Goal: Information Seeking & Learning: Check status

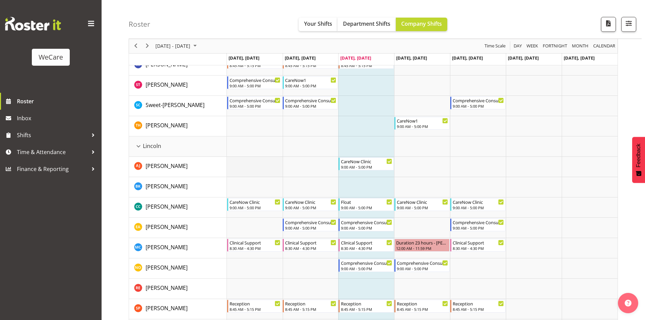
scroll to position [1084, 0]
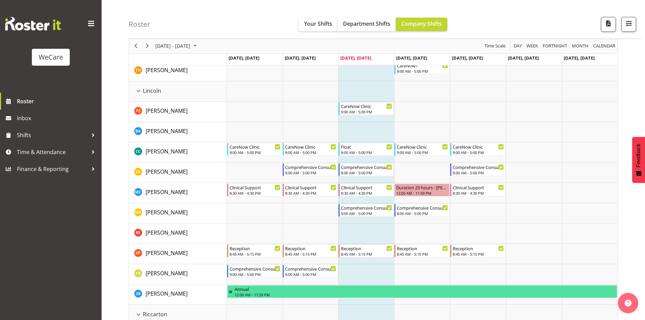
click at [184, 15] on div "Roster Your Shifts Department Shifts Company Shifts All Locations Clear Busines…" at bounding box center [385, 19] width 513 height 39
click at [313, 24] on span "Your Shifts" at bounding box center [318, 23] width 28 height 7
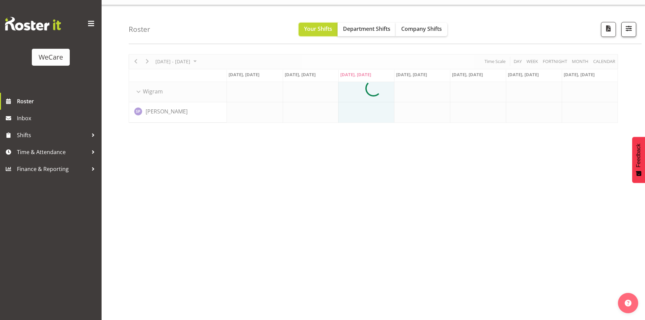
scroll to position [0, 0]
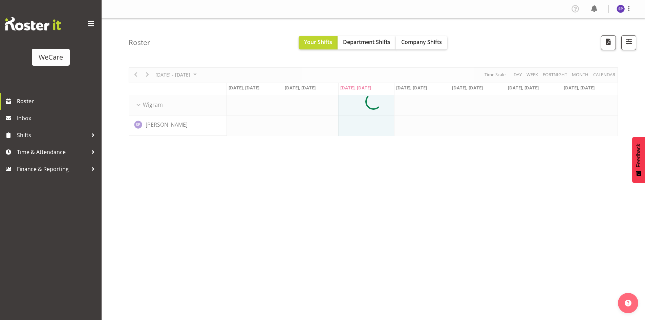
click at [602, 75] on div at bounding box center [373, 101] width 489 height 69
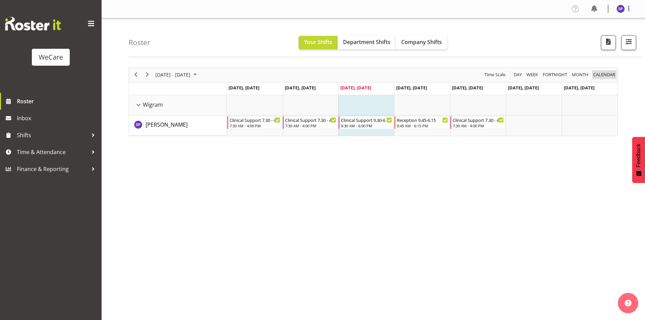
click at [606, 76] on span "calendar" at bounding box center [604, 74] width 23 height 8
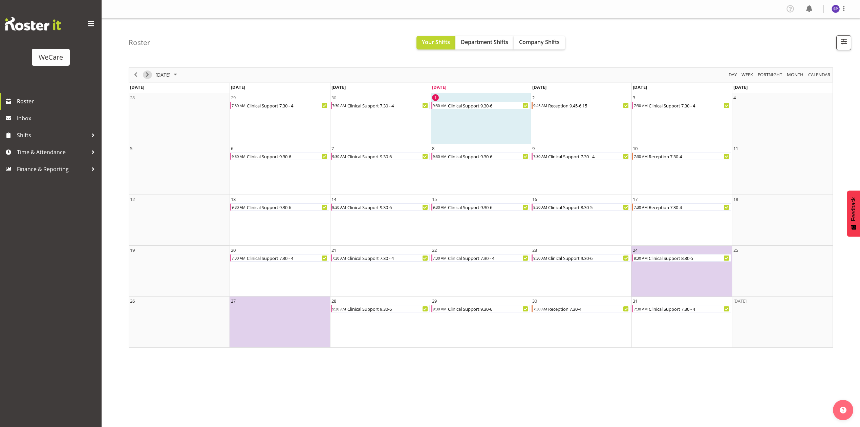
click at [149, 77] on span "Next" at bounding box center [147, 74] width 8 height 8
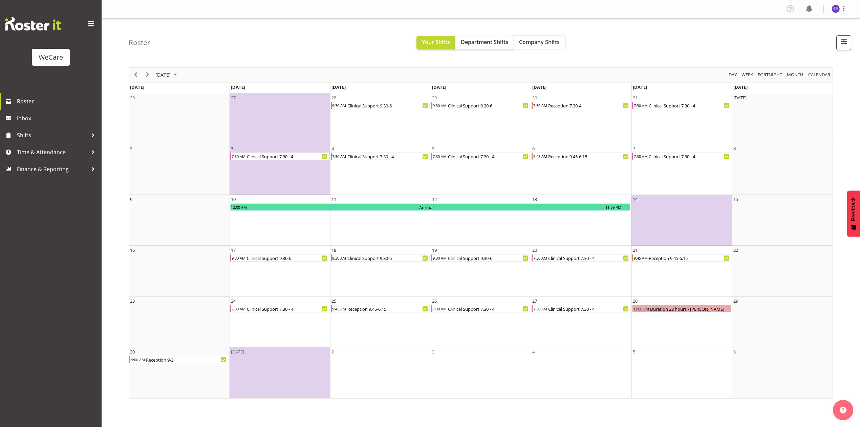
drag, startPoint x: 556, startPoint y: 45, endPoint x: 588, endPoint y: 61, distance: 36.5
click at [555, 45] on span "Company Shifts" at bounding box center [539, 41] width 41 height 7
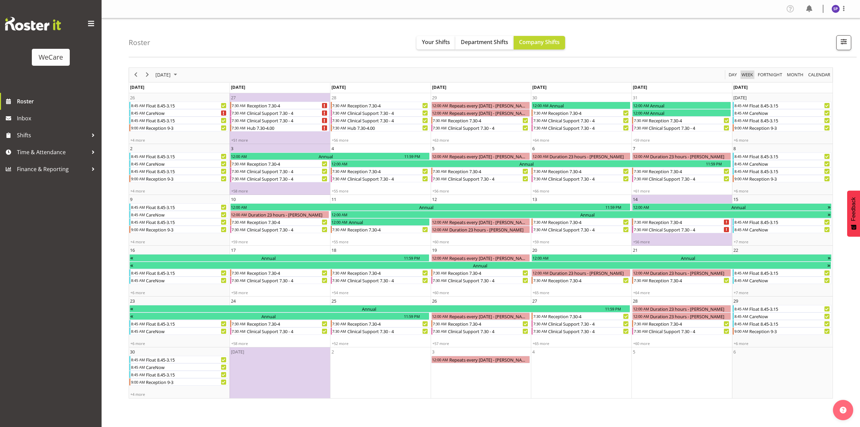
click at [645, 73] on span "Week" at bounding box center [747, 74] width 13 height 8
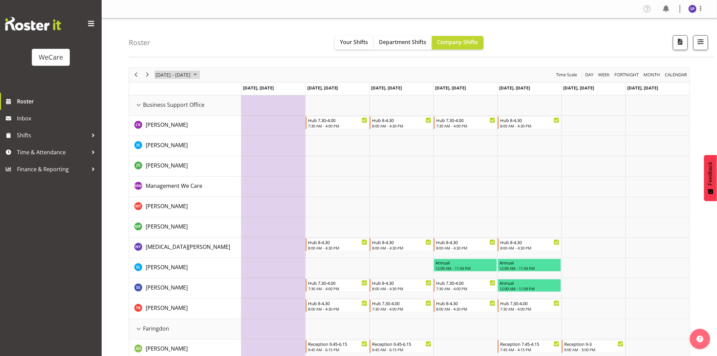
click at [199, 76] on span "November 2025" at bounding box center [195, 74] width 8 height 8
click at [147, 76] on span "Next" at bounding box center [147, 74] width 8 height 8
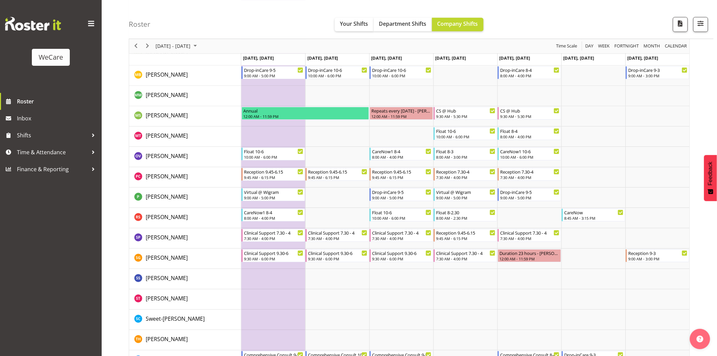
scroll to position [1911, 0]
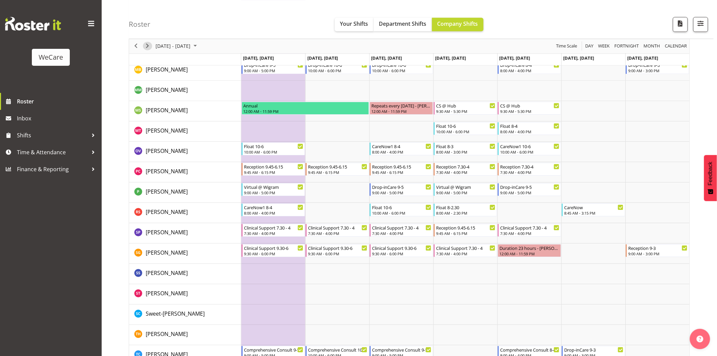
click at [147, 46] on span "Next" at bounding box center [147, 46] width 8 height 8
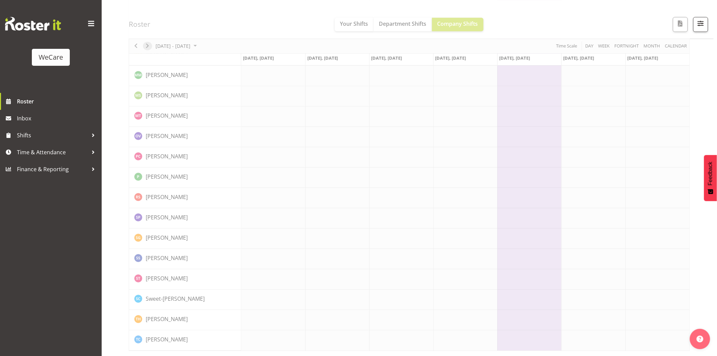
scroll to position [0, 0]
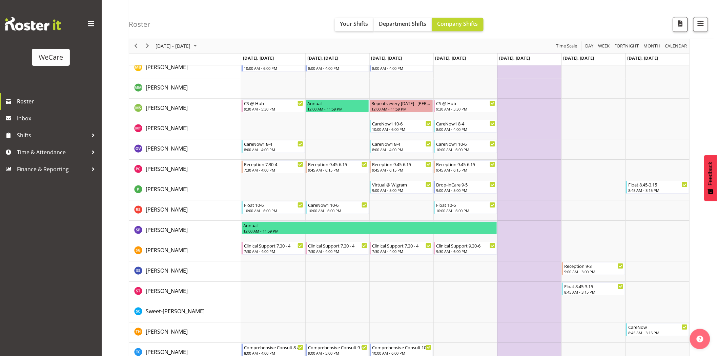
scroll to position [1908, 0]
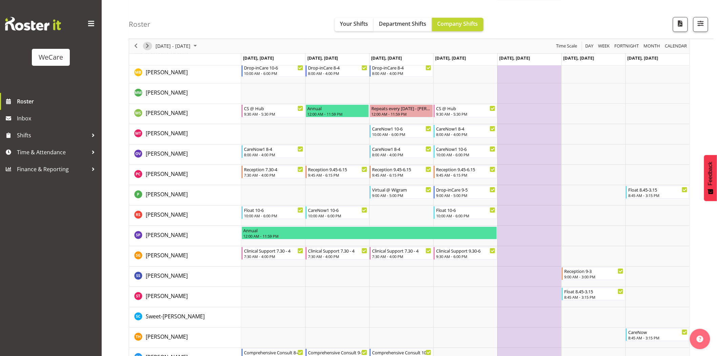
click at [148, 46] on span "Next" at bounding box center [147, 46] width 8 height 8
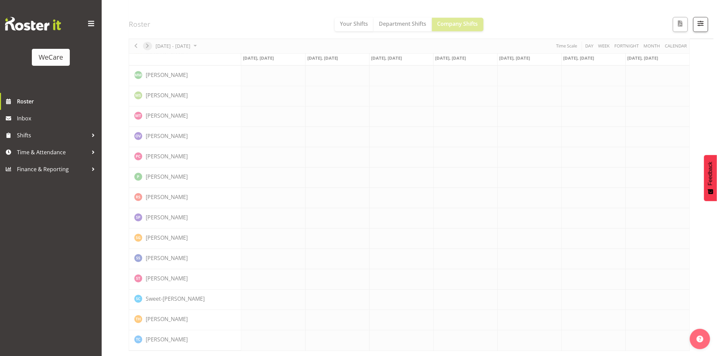
scroll to position [0, 0]
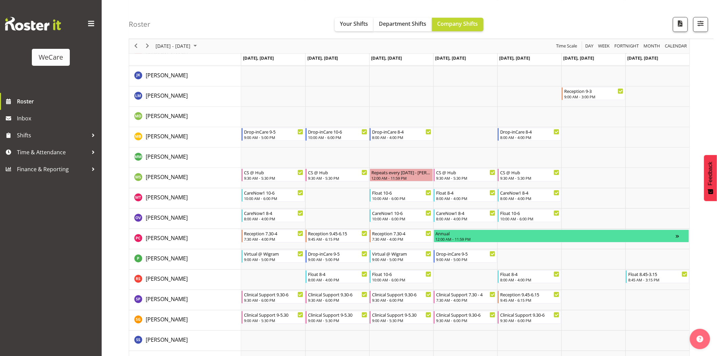
scroll to position [1925, 0]
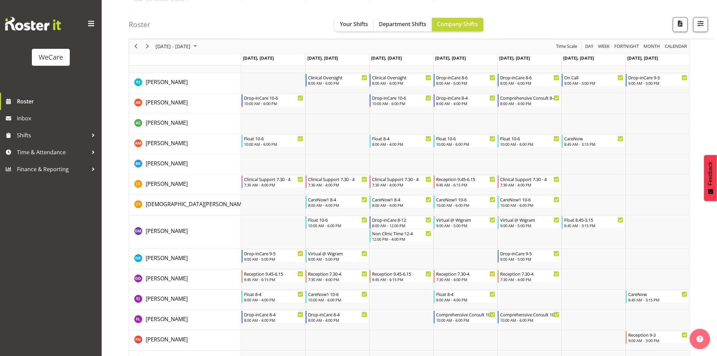
scroll to position [1567, 0]
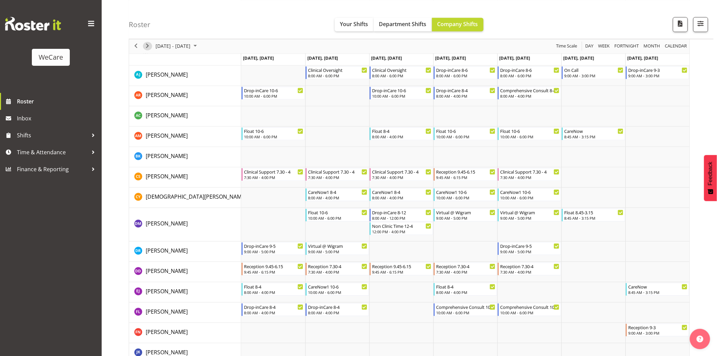
drag, startPoint x: 146, startPoint y: 45, endPoint x: 215, endPoint y: 167, distance: 139.7
click at [146, 46] on span "Next" at bounding box center [147, 46] width 8 height 8
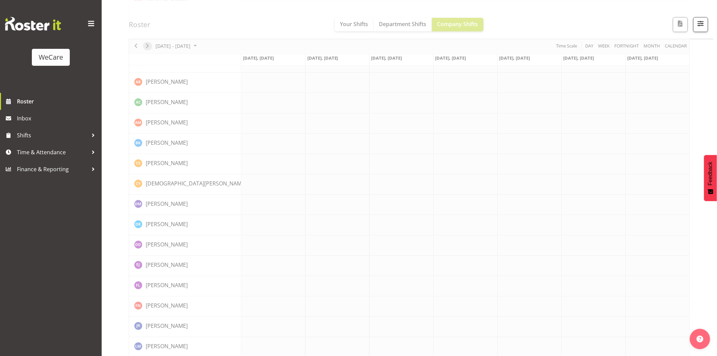
scroll to position [0, 0]
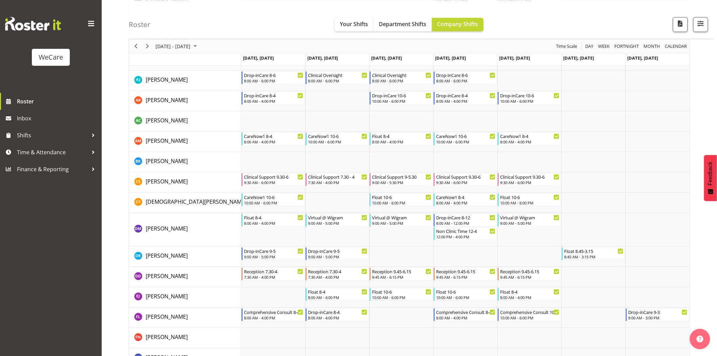
scroll to position [1569, 0]
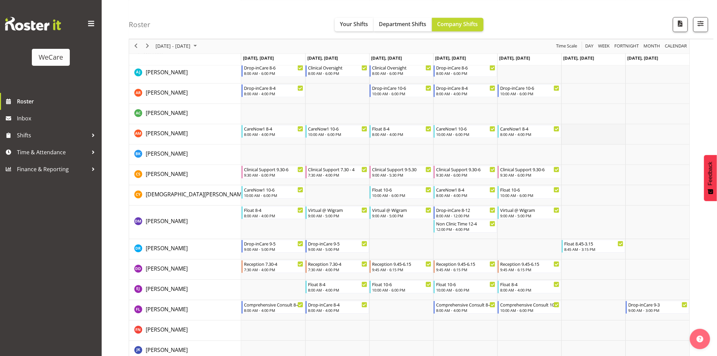
click at [585, 139] on td "Timeline Week of November 29, 2025" at bounding box center [593, 134] width 64 height 20
click at [355, 24] on span "Your Shifts" at bounding box center [354, 23] width 28 height 7
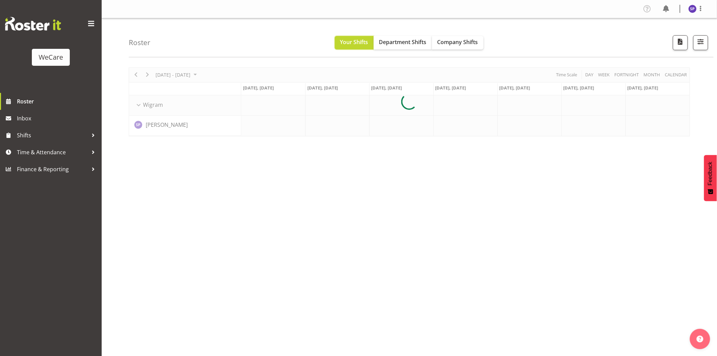
scroll to position [0, 0]
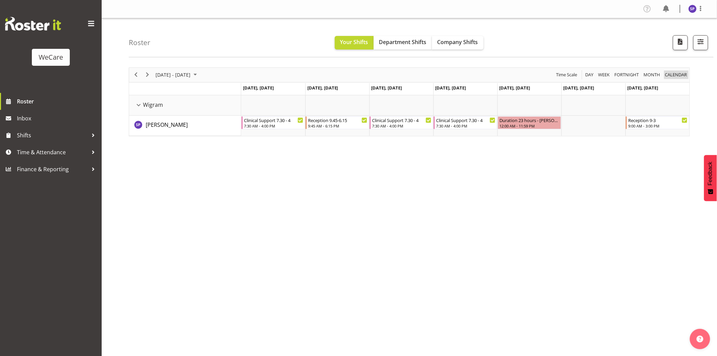
click at [645, 76] on span "calendar" at bounding box center [675, 74] width 23 height 8
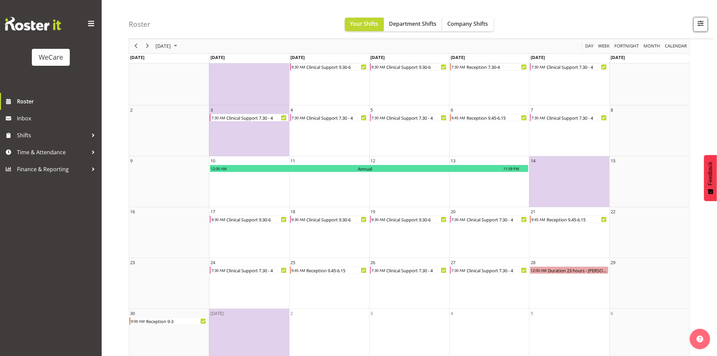
scroll to position [39, 0]
click at [451, 23] on span "Company Shifts" at bounding box center [467, 23] width 41 height 7
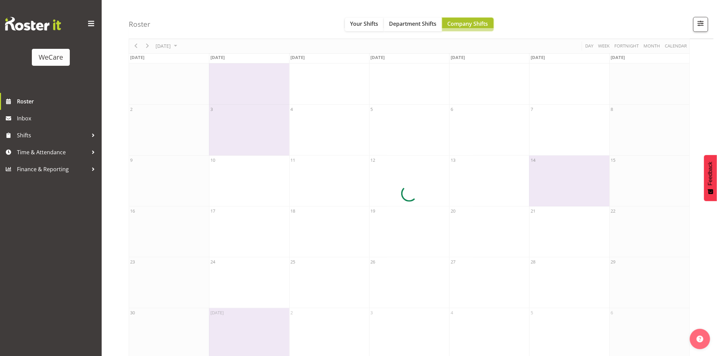
scroll to position [0, 0]
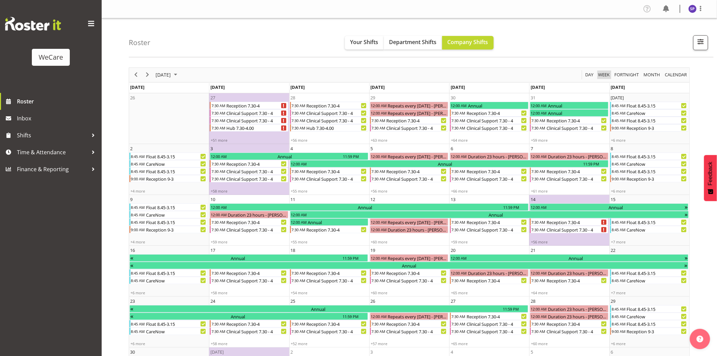
click at [608, 75] on span "Week" at bounding box center [603, 74] width 13 height 8
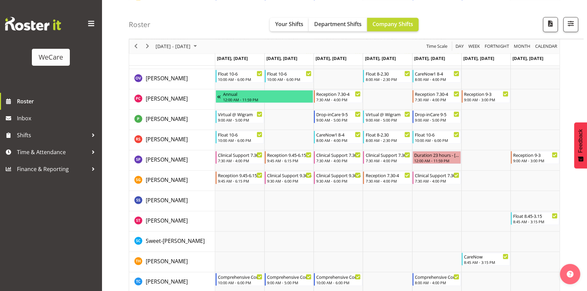
scroll to position [1989, 0]
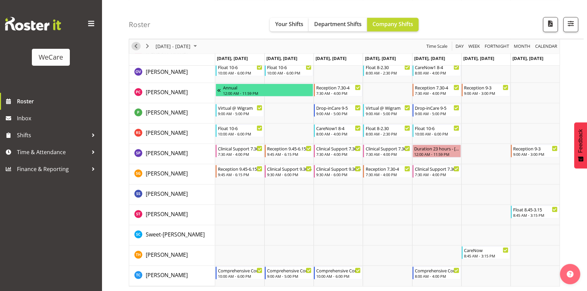
drag, startPoint x: 134, startPoint y: 46, endPoint x: 343, endPoint y: 198, distance: 258.3
click at [134, 46] on span "Previous" at bounding box center [136, 46] width 8 height 8
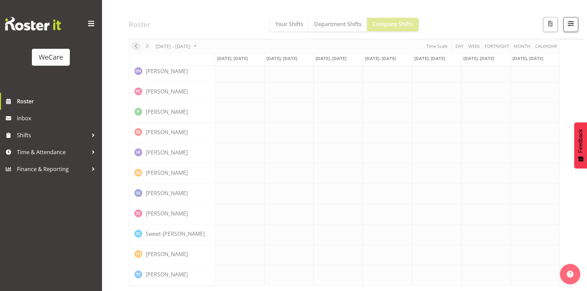
scroll to position [1963, 0]
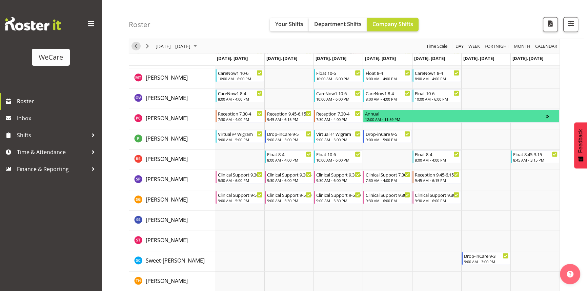
scroll to position [1989, 0]
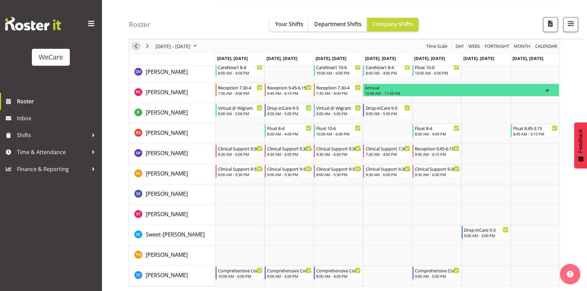
drag, startPoint x: 135, startPoint y: 47, endPoint x: 350, endPoint y: 228, distance: 281.2
click at [135, 47] on span "Previous" at bounding box center [136, 46] width 8 height 8
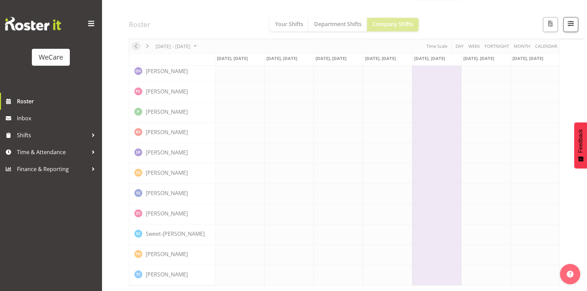
scroll to position [1963, 0]
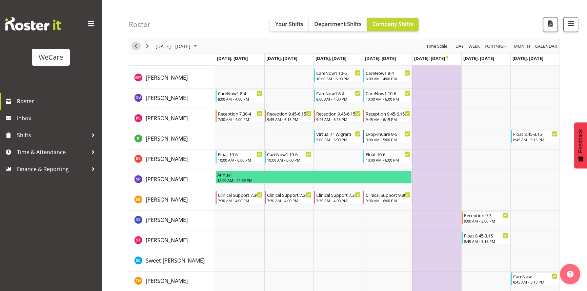
scroll to position [1989, 0]
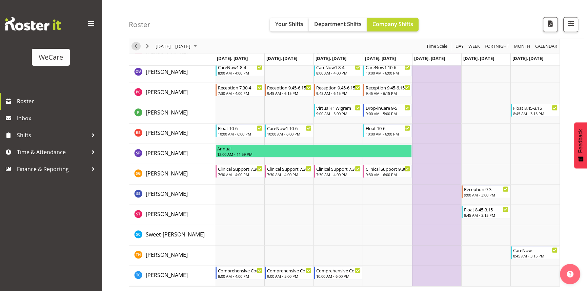
click at [138, 45] on span "Previous" at bounding box center [136, 46] width 8 height 8
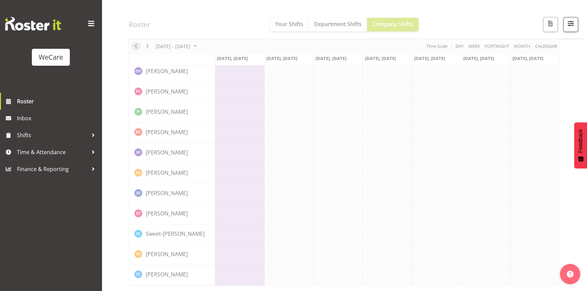
scroll to position [1963, 0]
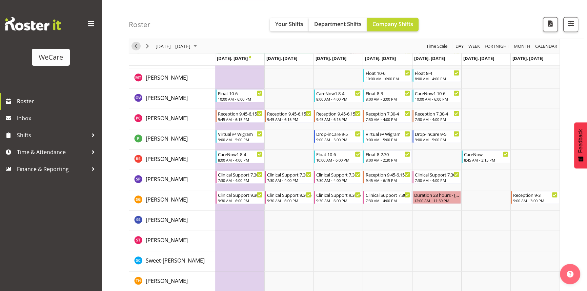
scroll to position [1989, 0]
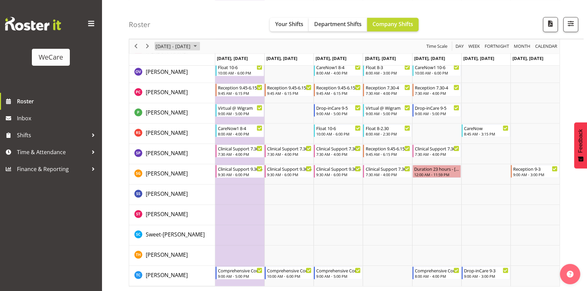
click at [199, 47] on span "November 2025" at bounding box center [195, 46] width 8 height 8
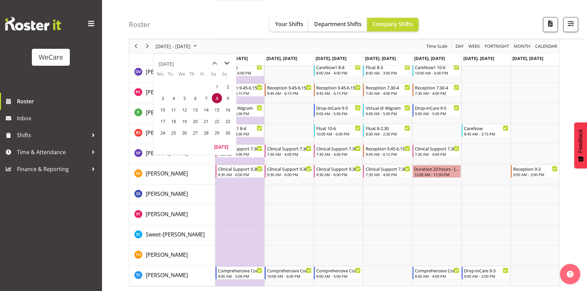
click at [227, 63] on span "next month" at bounding box center [227, 63] width 12 height 12
click at [162, 88] on span "1" at bounding box center [162, 86] width 10 height 10
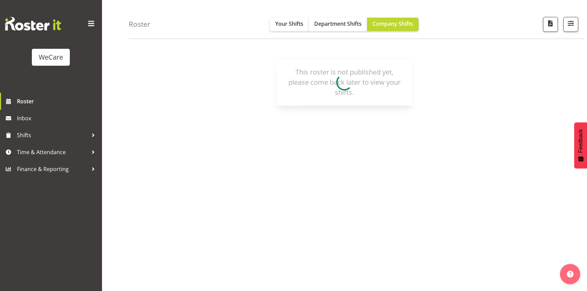
scroll to position [42, 0]
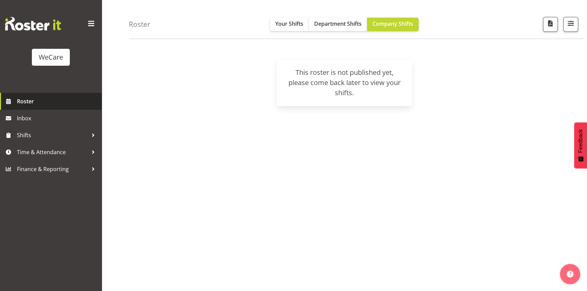
click at [24, 98] on span "Roster" at bounding box center [57, 101] width 81 height 10
click at [20, 104] on span "Roster" at bounding box center [57, 101] width 81 height 10
click at [291, 25] on span "Your Shifts" at bounding box center [289, 23] width 28 height 7
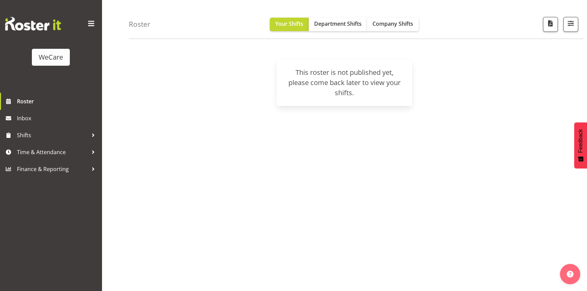
click at [51, 54] on div "WeCare" at bounding box center [51, 57] width 24 height 10
click at [43, 20] on img at bounding box center [33, 24] width 56 height 14
click at [19, 103] on span "Roster" at bounding box center [57, 101] width 81 height 10
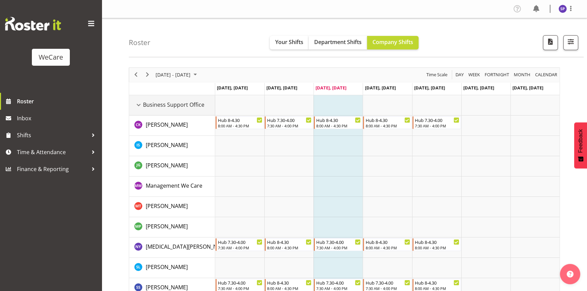
click at [136, 104] on div "Business Support Office resource" at bounding box center [138, 105] width 9 height 9
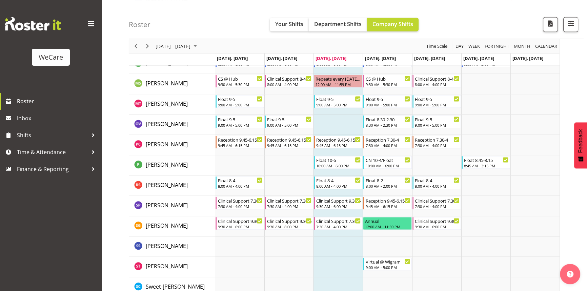
scroll to position [1773, 0]
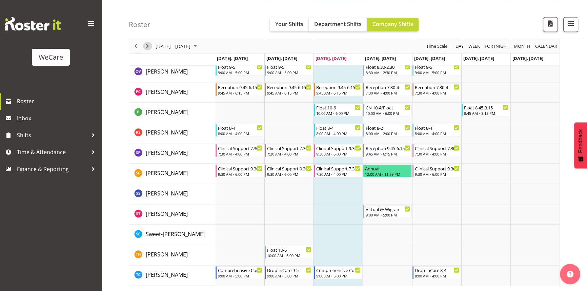
click at [144, 47] on span "Next" at bounding box center [147, 46] width 8 height 8
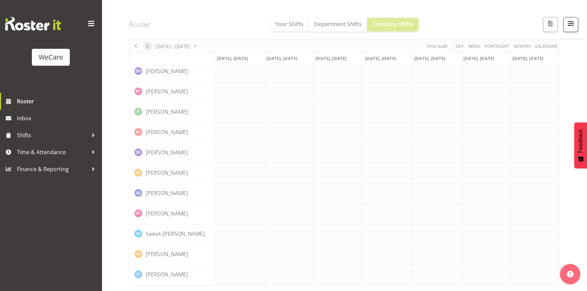
scroll to position [1760, 0]
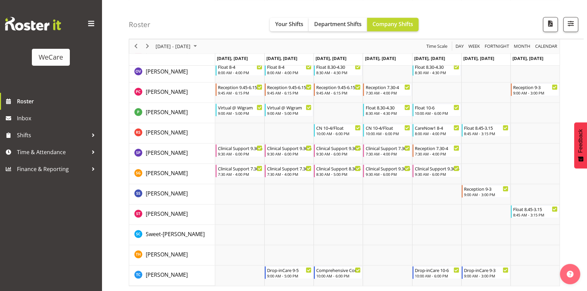
scroll to position [1933, 0]
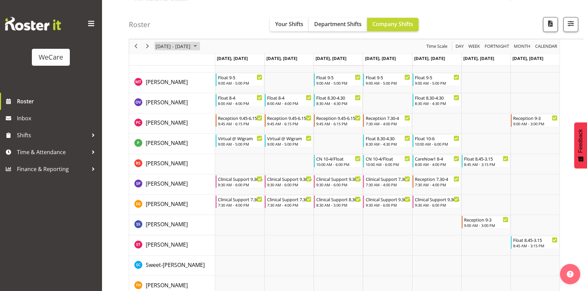
click at [199, 45] on span "October 2025" at bounding box center [195, 46] width 8 height 8
click at [256, 15] on div "Roster Your Shifts Department Shifts Company Shifts All Locations Clear Busines…" at bounding box center [356, 19] width 455 height 39
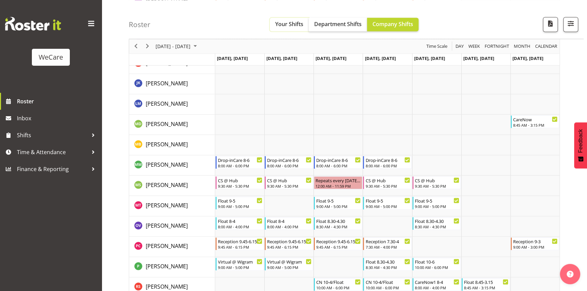
click at [285, 25] on span "Your Shifts" at bounding box center [289, 23] width 28 height 7
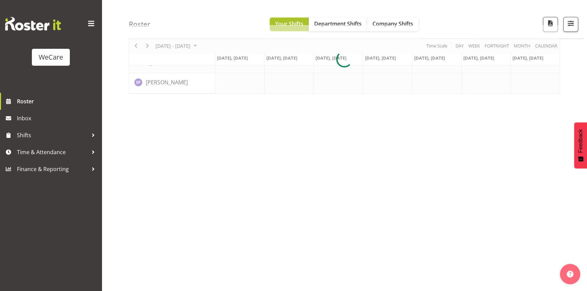
scroll to position [42, 0]
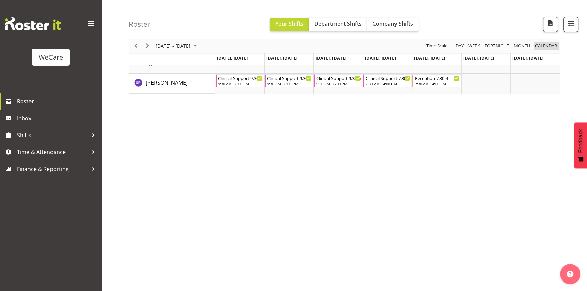
click at [546, 46] on span "calendar" at bounding box center [545, 46] width 23 height 8
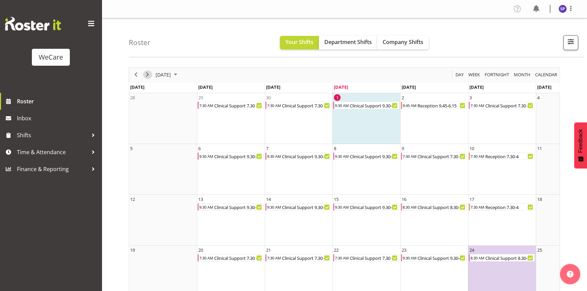
click at [148, 76] on span "Next" at bounding box center [147, 74] width 8 height 8
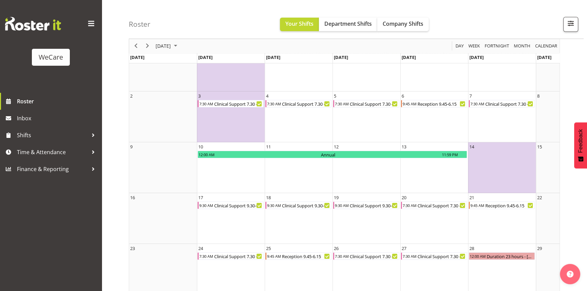
scroll to position [61, 0]
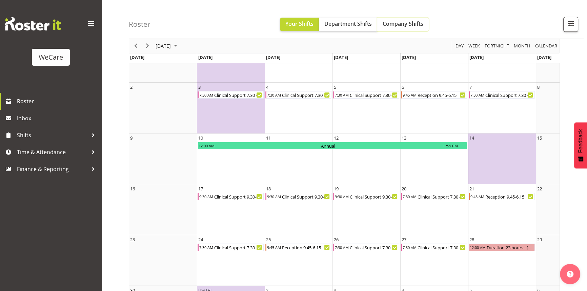
click at [397, 29] on button "Company Shifts" at bounding box center [402, 25] width 51 height 14
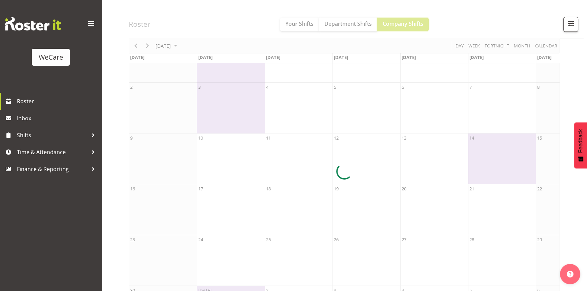
scroll to position [0, 0]
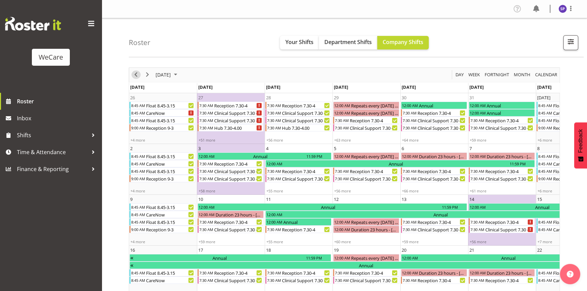
click at [135, 76] on span "Previous" at bounding box center [136, 74] width 8 height 8
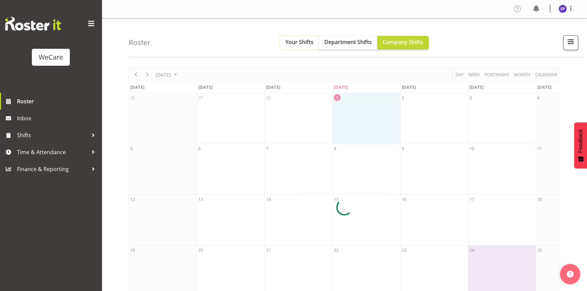
click at [294, 43] on span "Your Shifts" at bounding box center [299, 41] width 28 height 7
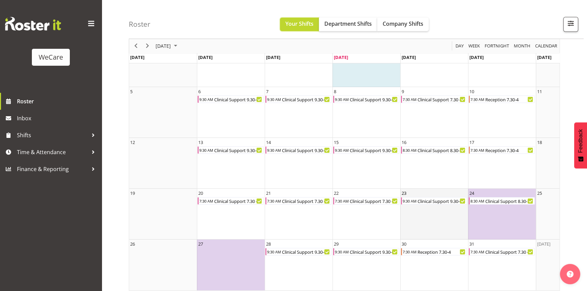
scroll to position [66, 0]
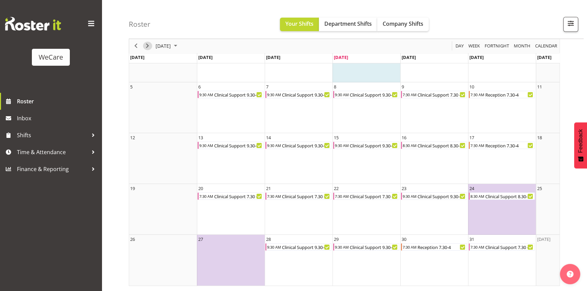
click at [148, 44] on span "Next" at bounding box center [147, 46] width 8 height 8
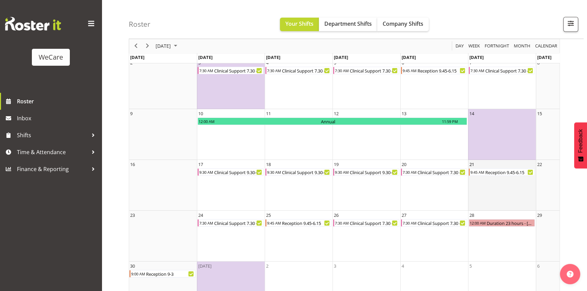
scroll to position [24, 0]
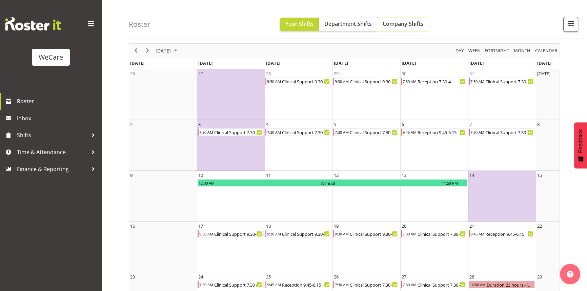
drag, startPoint x: 416, startPoint y: 25, endPoint x: 422, endPoint y: 43, distance: 19.0
click at [416, 25] on span "Company Shifts" at bounding box center [402, 23] width 41 height 7
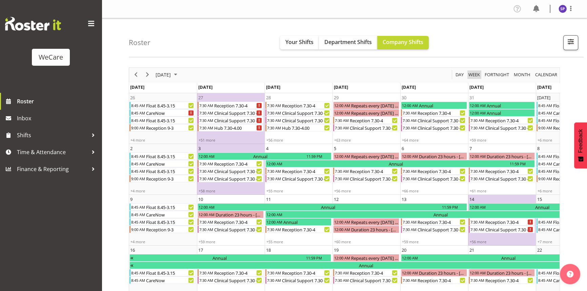
click at [473, 76] on span "Week" at bounding box center [473, 74] width 13 height 8
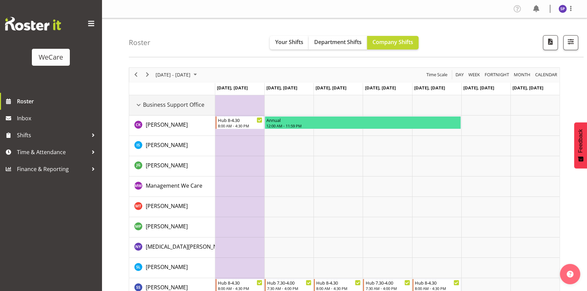
click at [136, 105] on div "Business Support Office resource" at bounding box center [138, 105] width 9 height 9
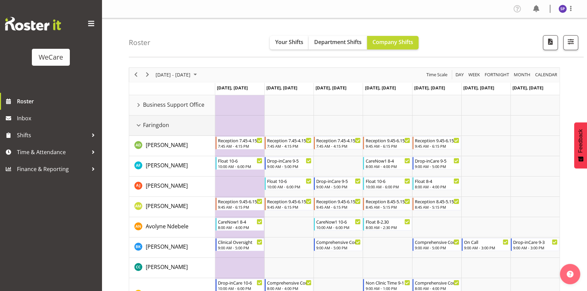
click at [140, 124] on div "Faringdon resource" at bounding box center [138, 125] width 9 height 9
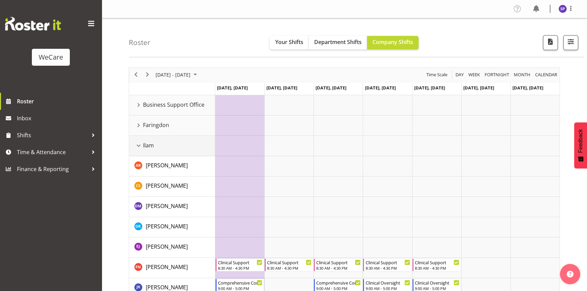
click at [140, 145] on div "Ilam resource" at bounding box center [138, 145] width 9 height 9
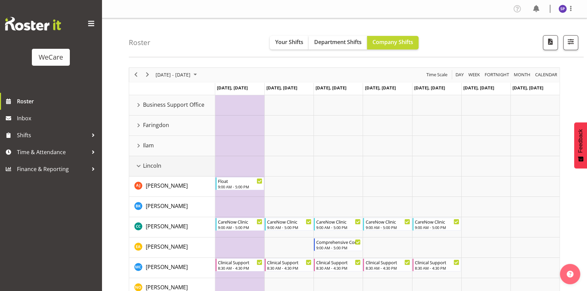
click at [139, 165] on div "Lincoln resource" at bounding box center [138, 166] width 9 height 9
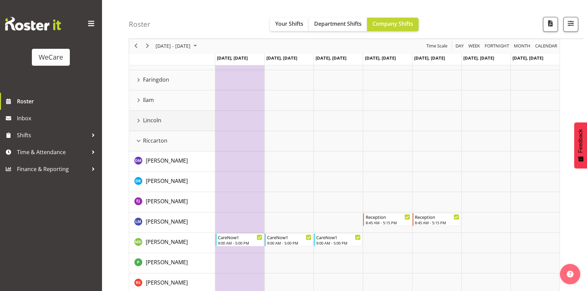
scroll to position [61, 0]
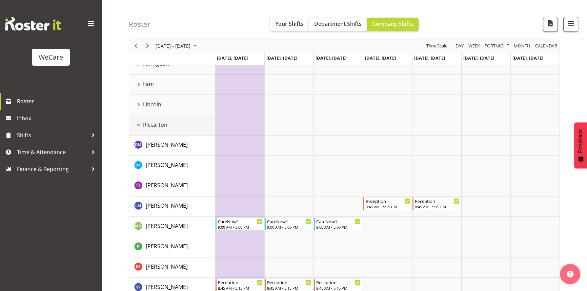
click at [136, 126] on div "Riccarton resource" at bounding box center [138, 125] width 9 height 9
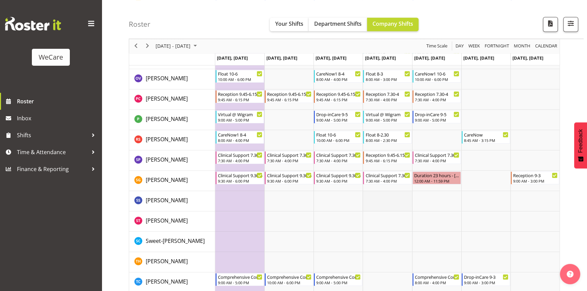
scroll to position [574, 0]
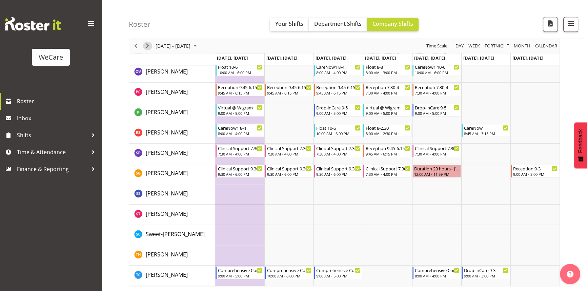
click at [146, 46] on span "Next" at bounding box center [147, 46] width 8 height 8
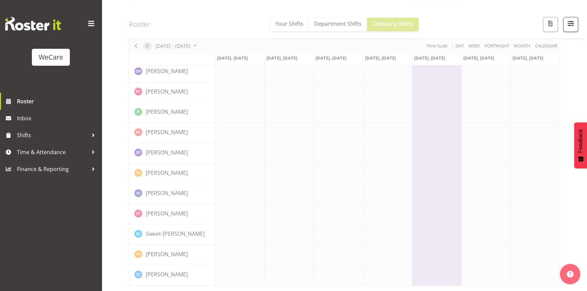
scroll to position [561, 0]
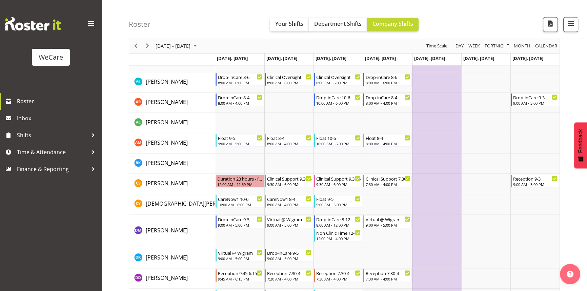
scroll to position [1560, 0]
click at [146, 48] on span "Next" at bounding box center [147, 46] width 8 height 8
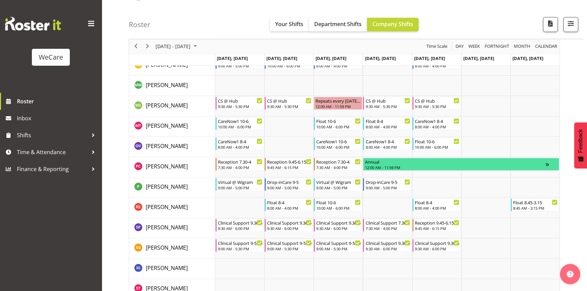
scroll to position [1897, 0]
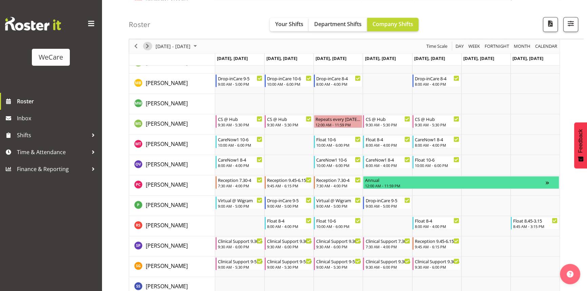
click at [145, 46] on span "Next" at bounding box center [147, 46] width 8 height 8
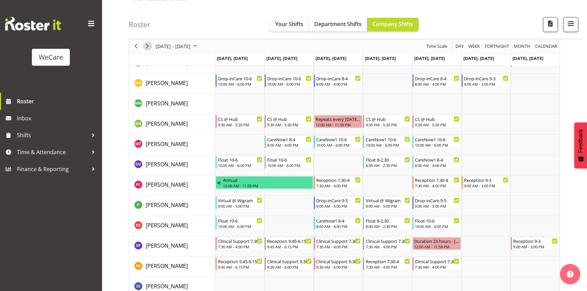
drag, startPoint x: 146, startPoint y: 47, endPoint x: 156, endPoint y: 58, distance: 15.1
click at [146, 47] on span "Next" at bounding box center [147, 46] width 8 height 8
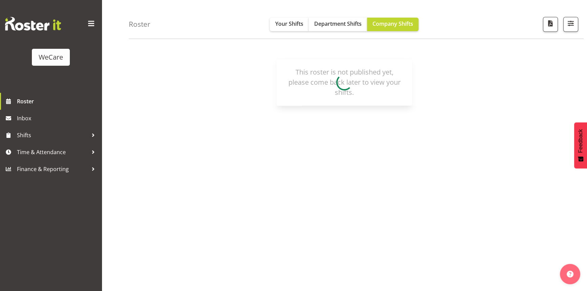
scroll to position [42, 0]
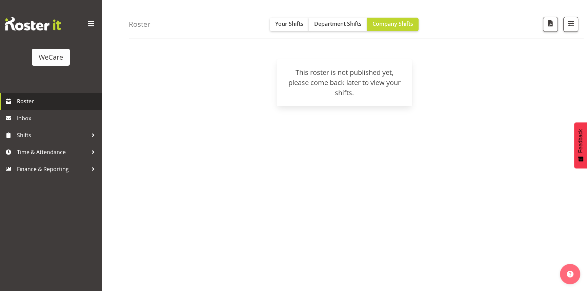
click at [27, 104] on span "Roster" at bounding box center [57, 101] width 81 height 10
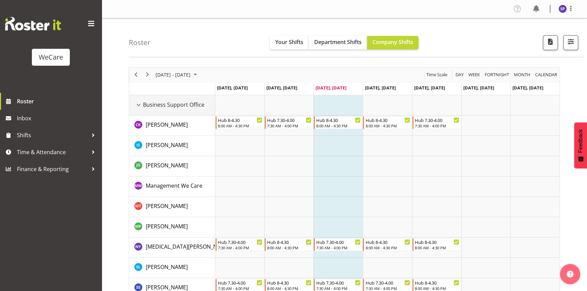
click at [141, 104] on div "Business Support Office resource" at bounding box center [138, 105] width 9 height 9
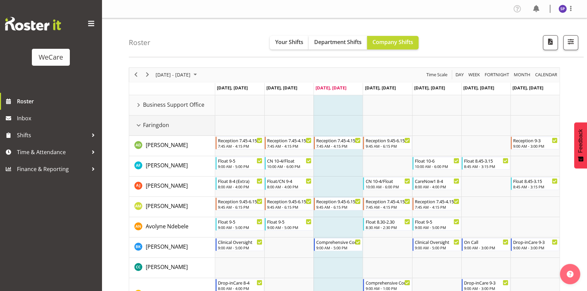
click at [138, 125] on div "Faringdon resource" at bounding box center [138, 125] width 9 height 9
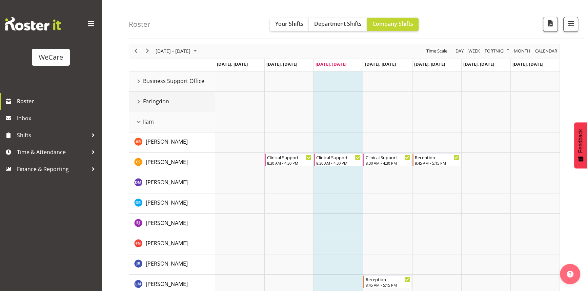
scroll to position [61, 0]
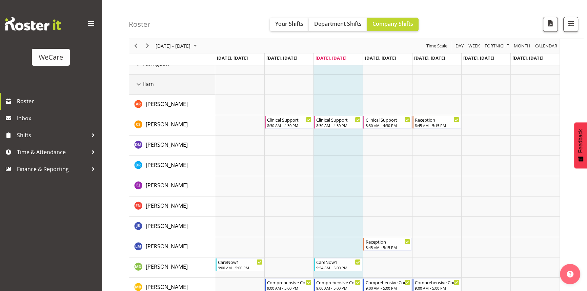
click at [138, 85] on div "Ilam resource" at bounding box center [138, 84] width 9 height 9
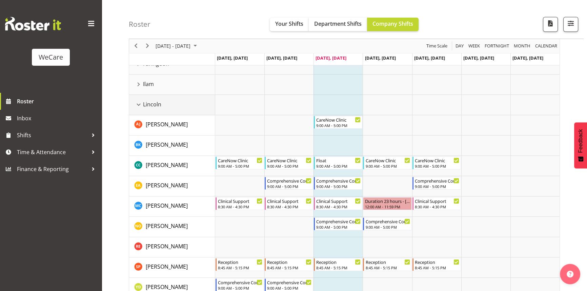
click at [139, 105] on div "Lincoln resource" at bounding box center [138, 104] width 9 height 9
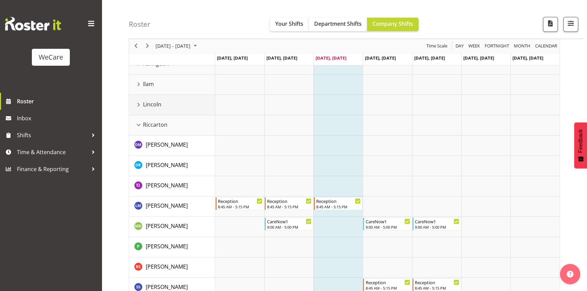
scroll to position [92, 0]
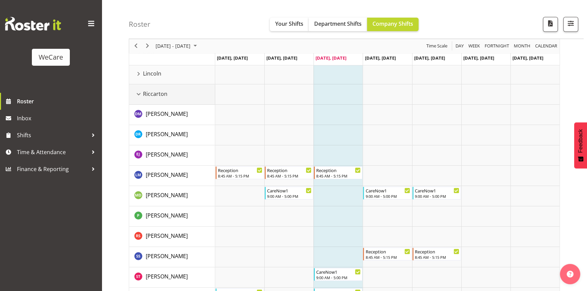
click at [139, 95] on div "Riccarton resource" at bounding box center [138, 94] width 9 height 9
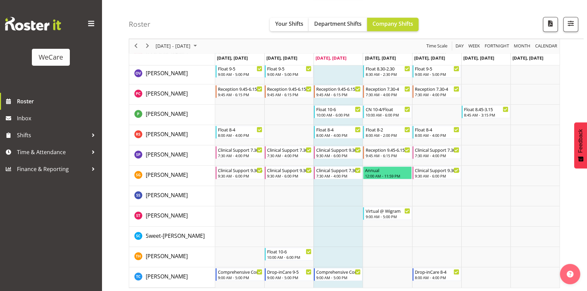
scroll to position [561, 0]
